Goal: Information Seeking & Learning: Learn about a topic

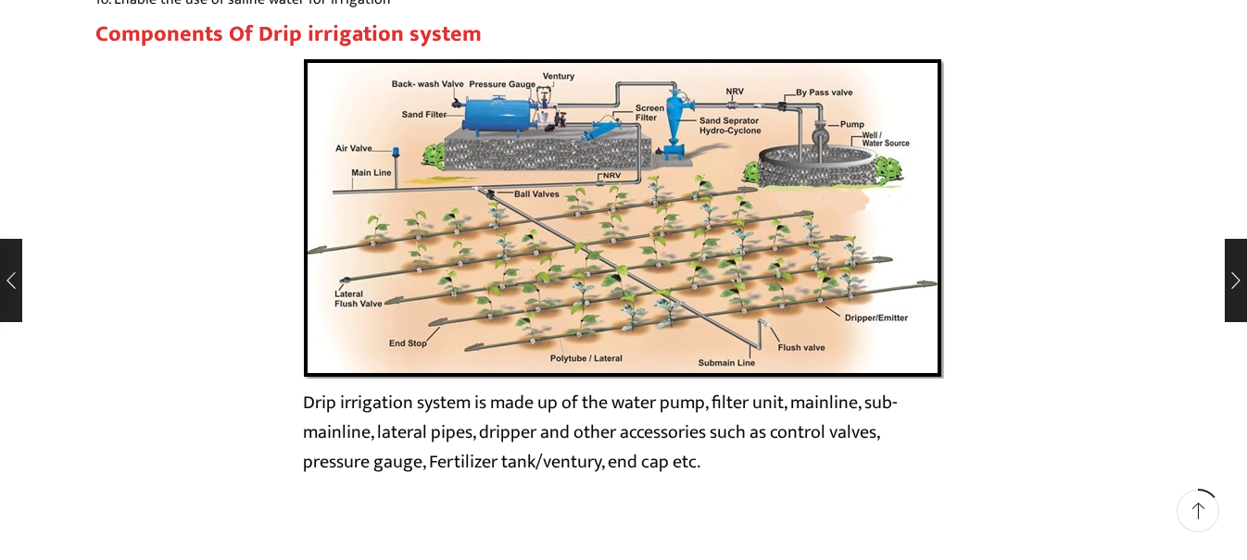
scroll to position [3149, 0]
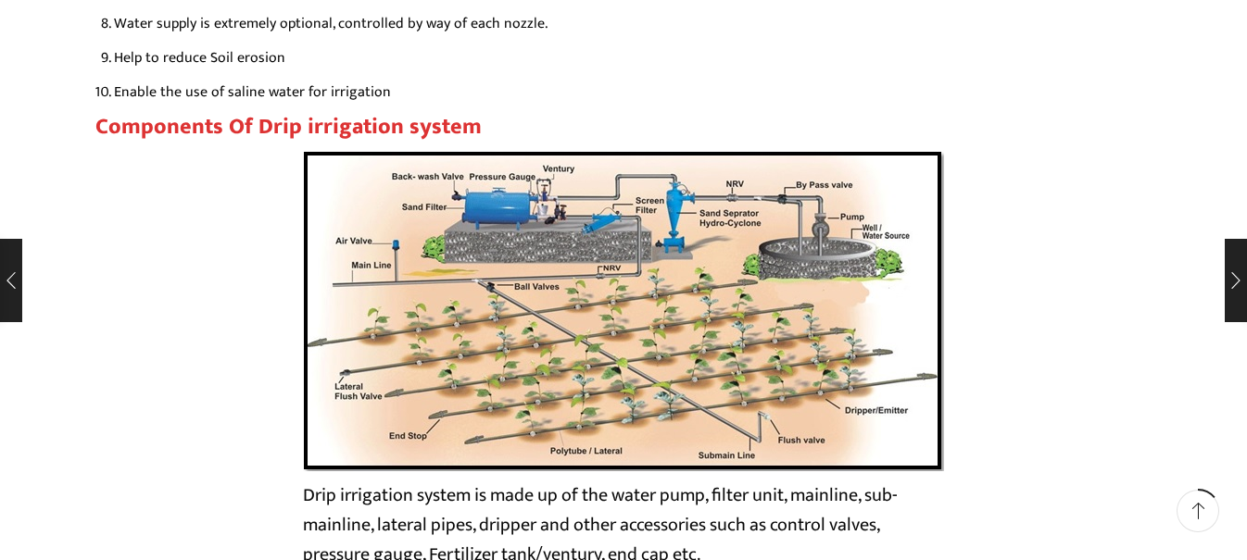
click at [771, 278] on img at bounding box center [623, 310] width 641 height 321
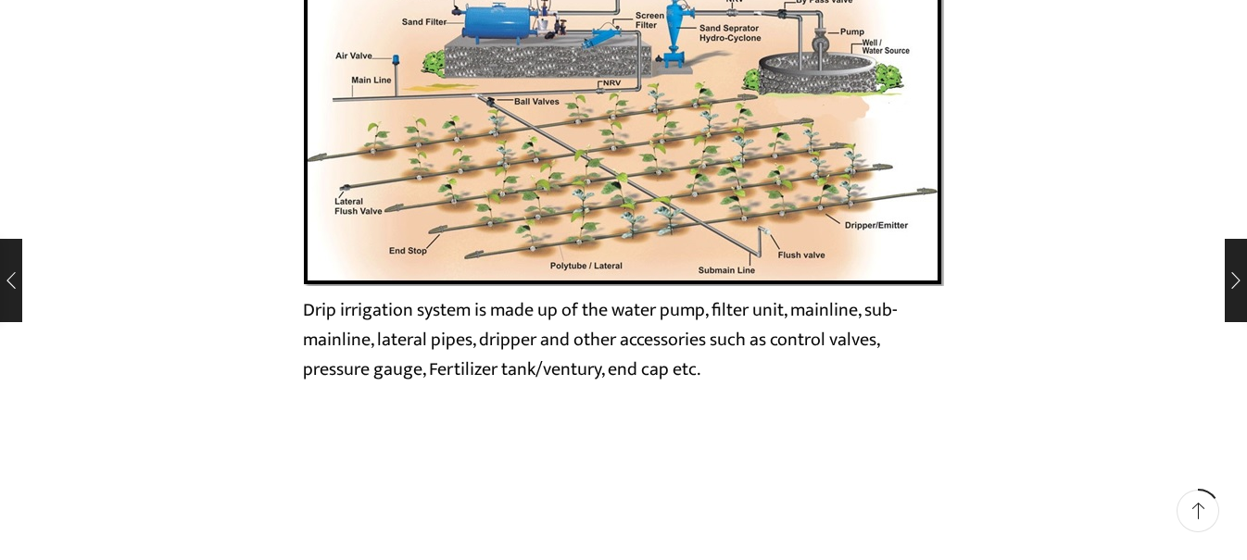
scroll to position [3149, 0]
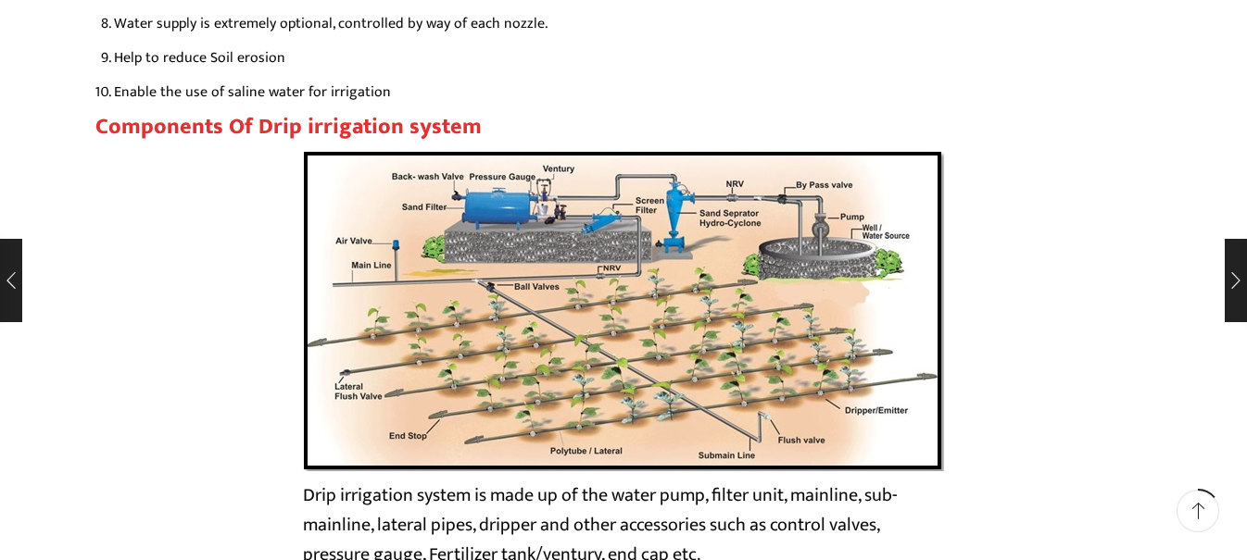
click at [650, 268] on img at bounding box center [623, 310] width 641 height 321
